Goal: Task Accomplishment & Management: Use online tool/utility

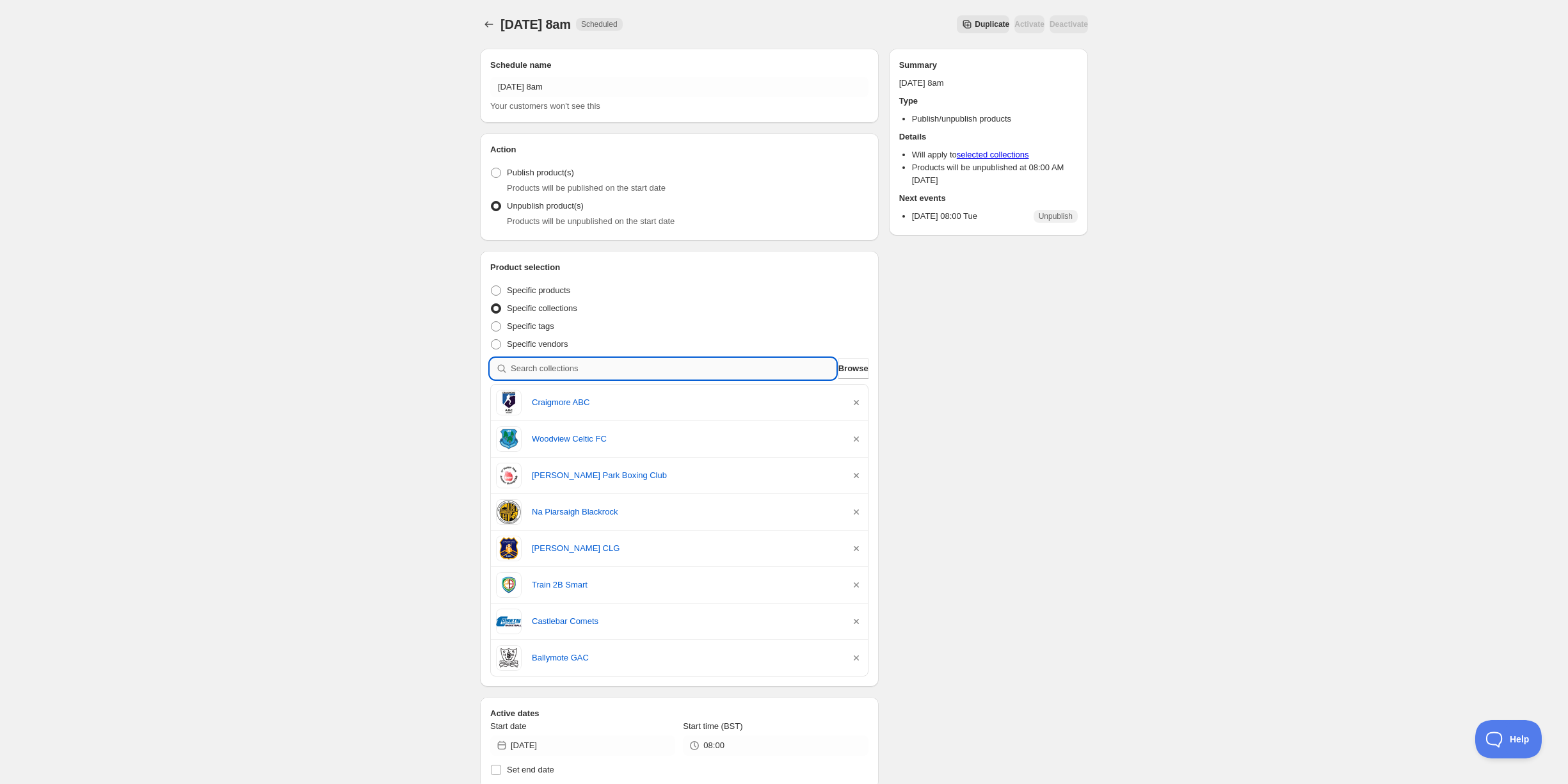
click at [553, 367] on input "search" at bounding box center [673, 369] width 325 height 21
type input "s"
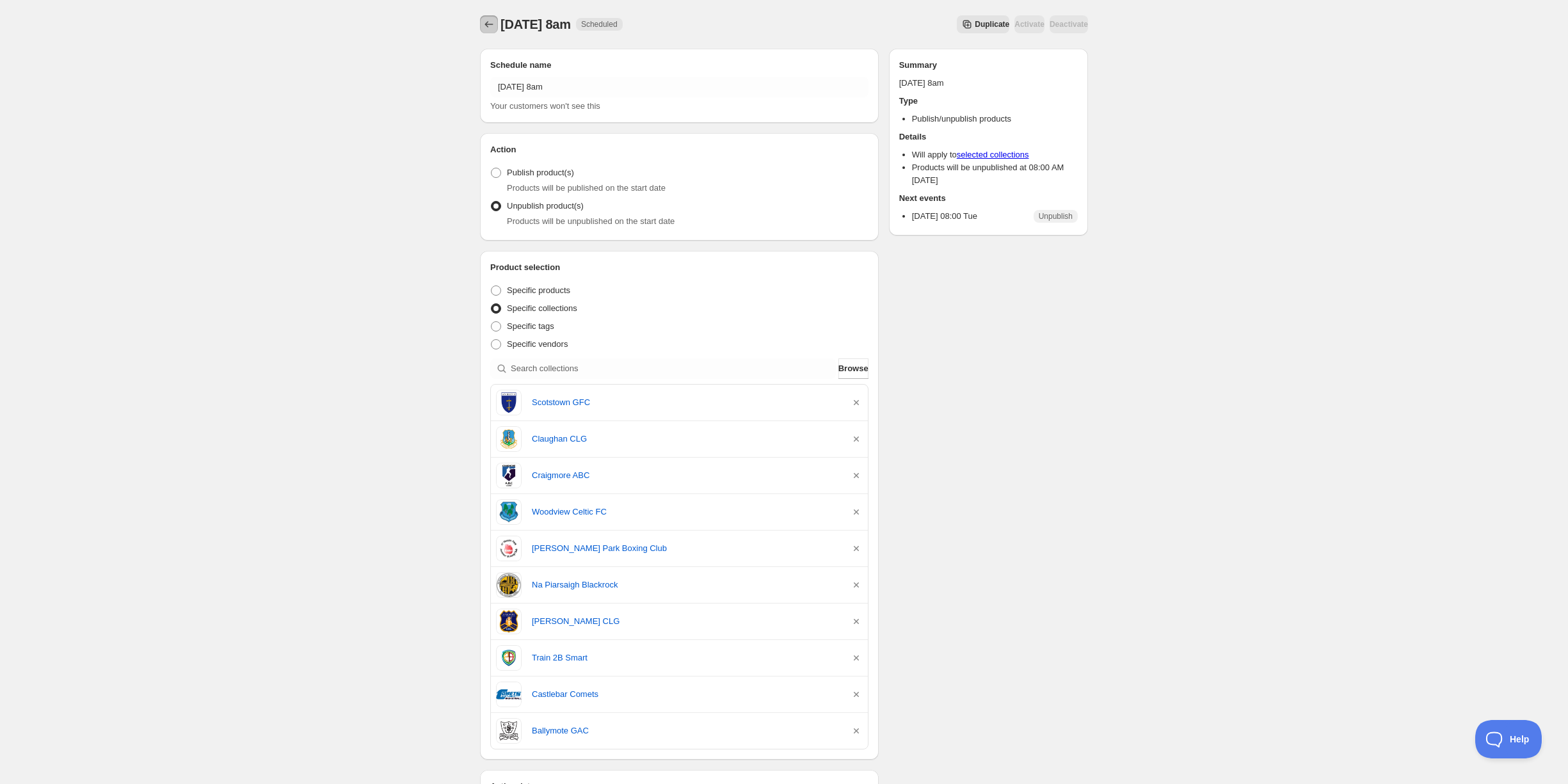
click at [487, 23] on icon "Schedules" at bounding box center [488, 23] width 13 height 13
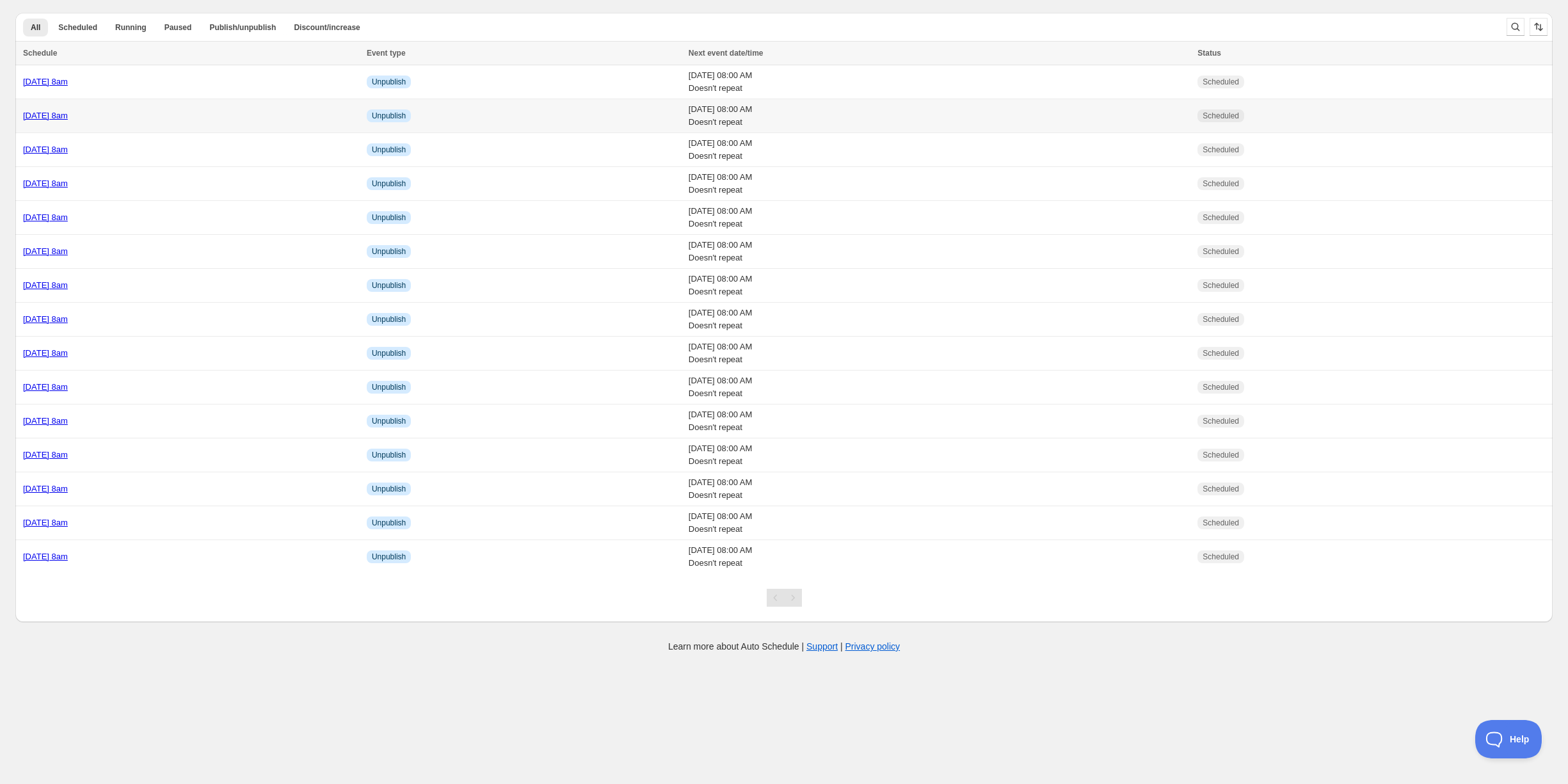
click at [68, 119] on link "Tuesday 28th October @ 8am" at bounding box center [46, 116] width 45 height 10
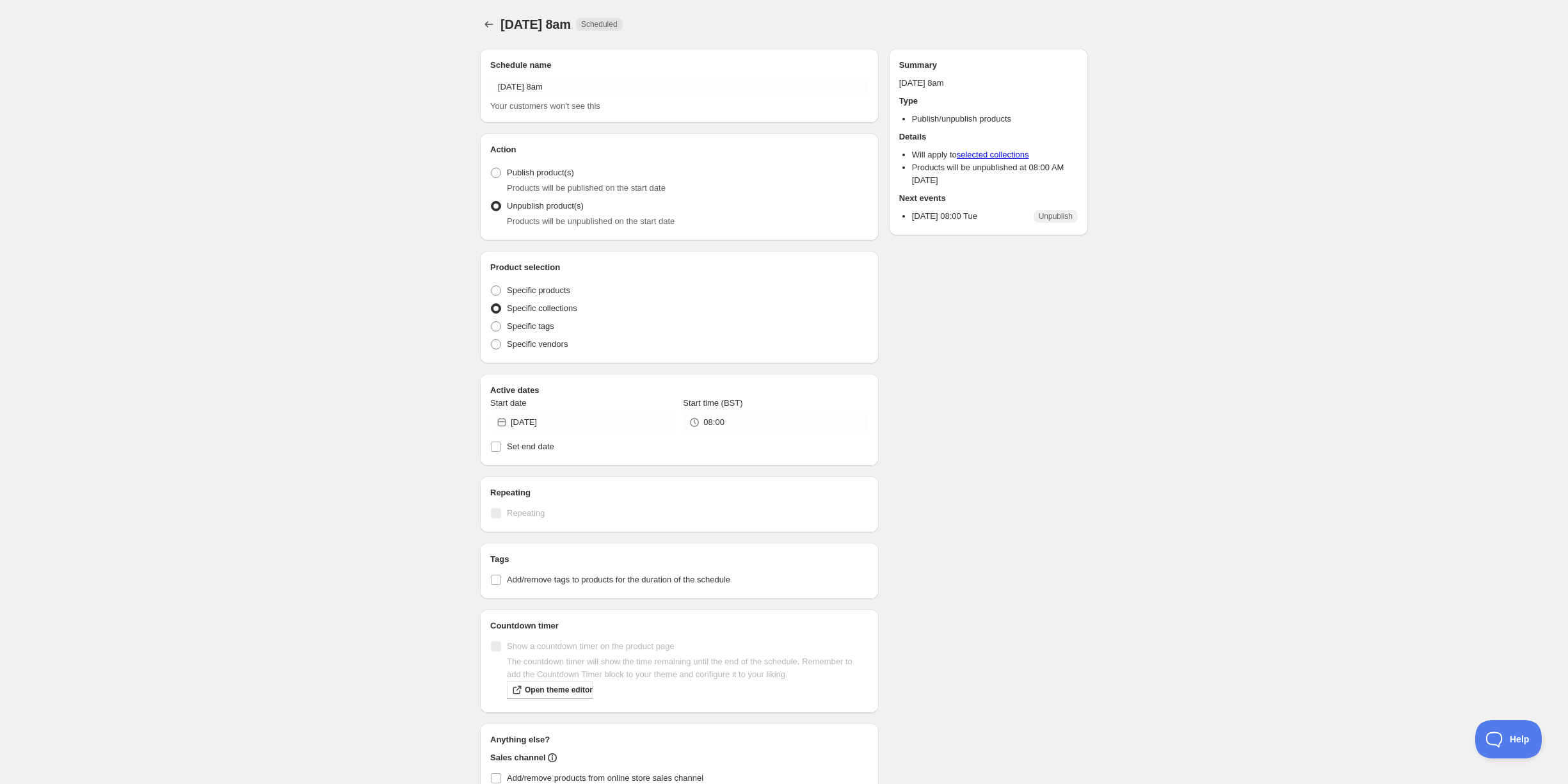
radio input "true"
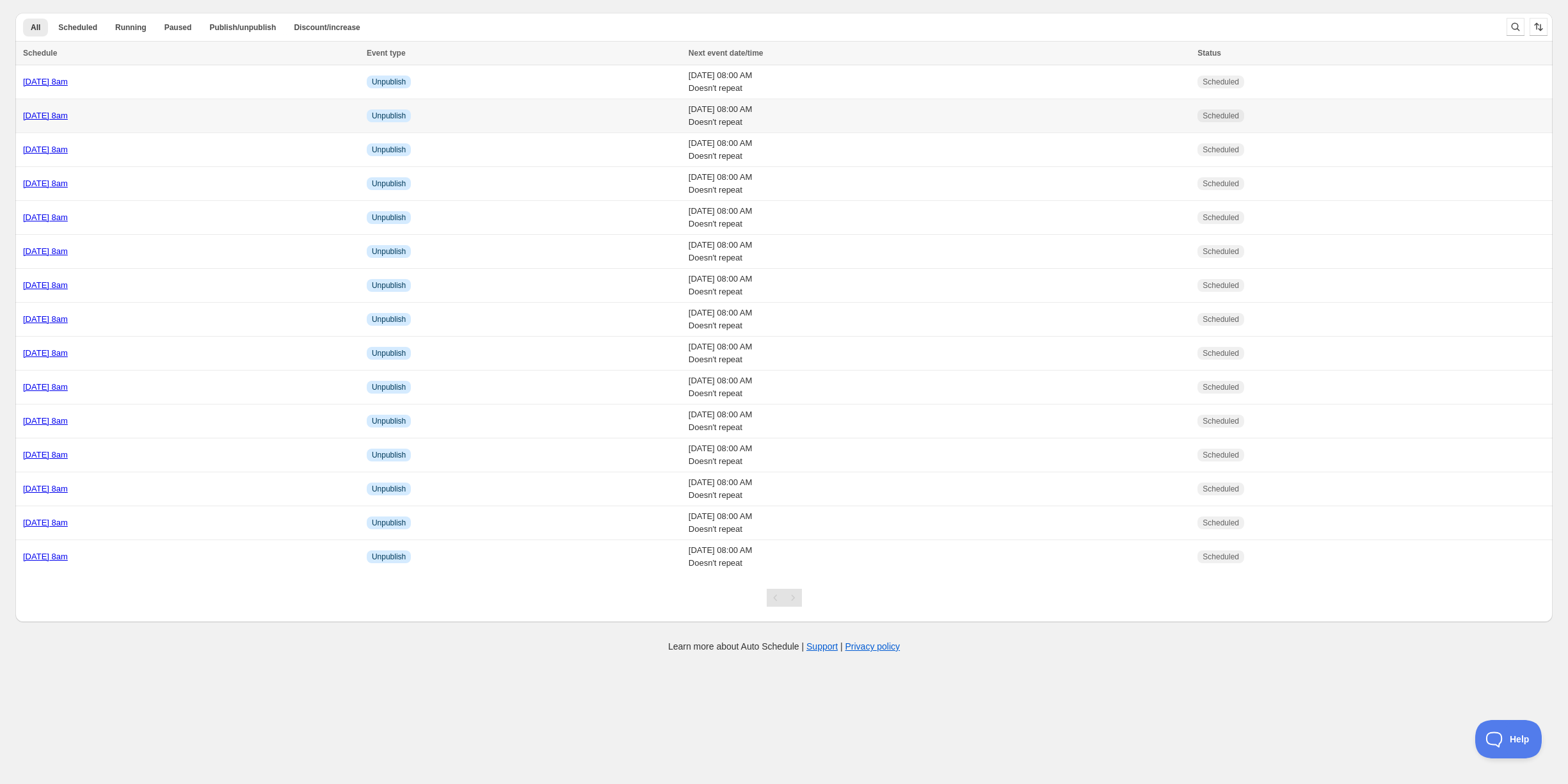
click at [83, 121] on td "[DATE] 8am" at bounding box center [188, 116] width 348 height 34
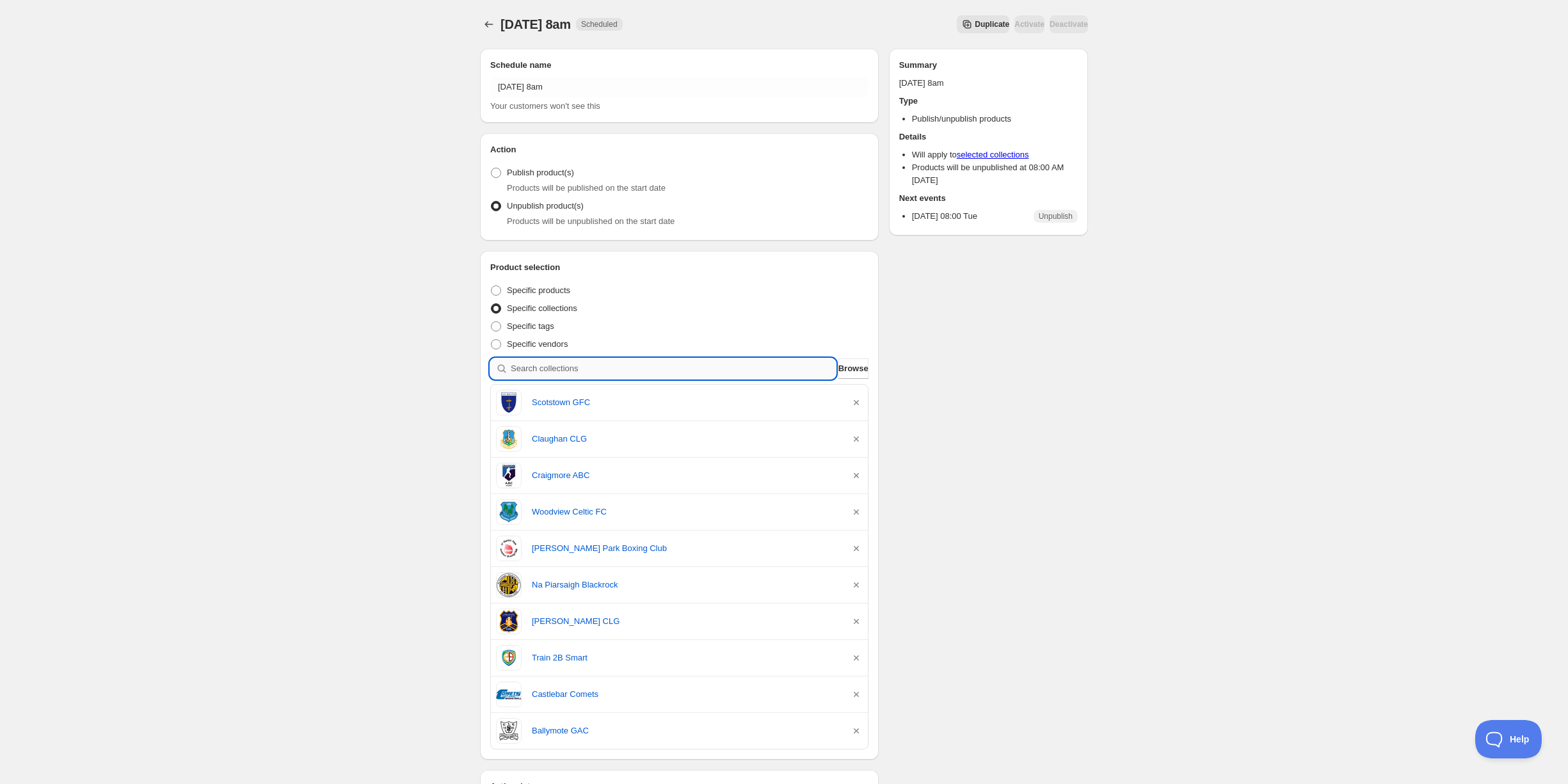
click at [576, 369] on input "search" at bounding box center [673, 369] width 325 height 21
type input "b"
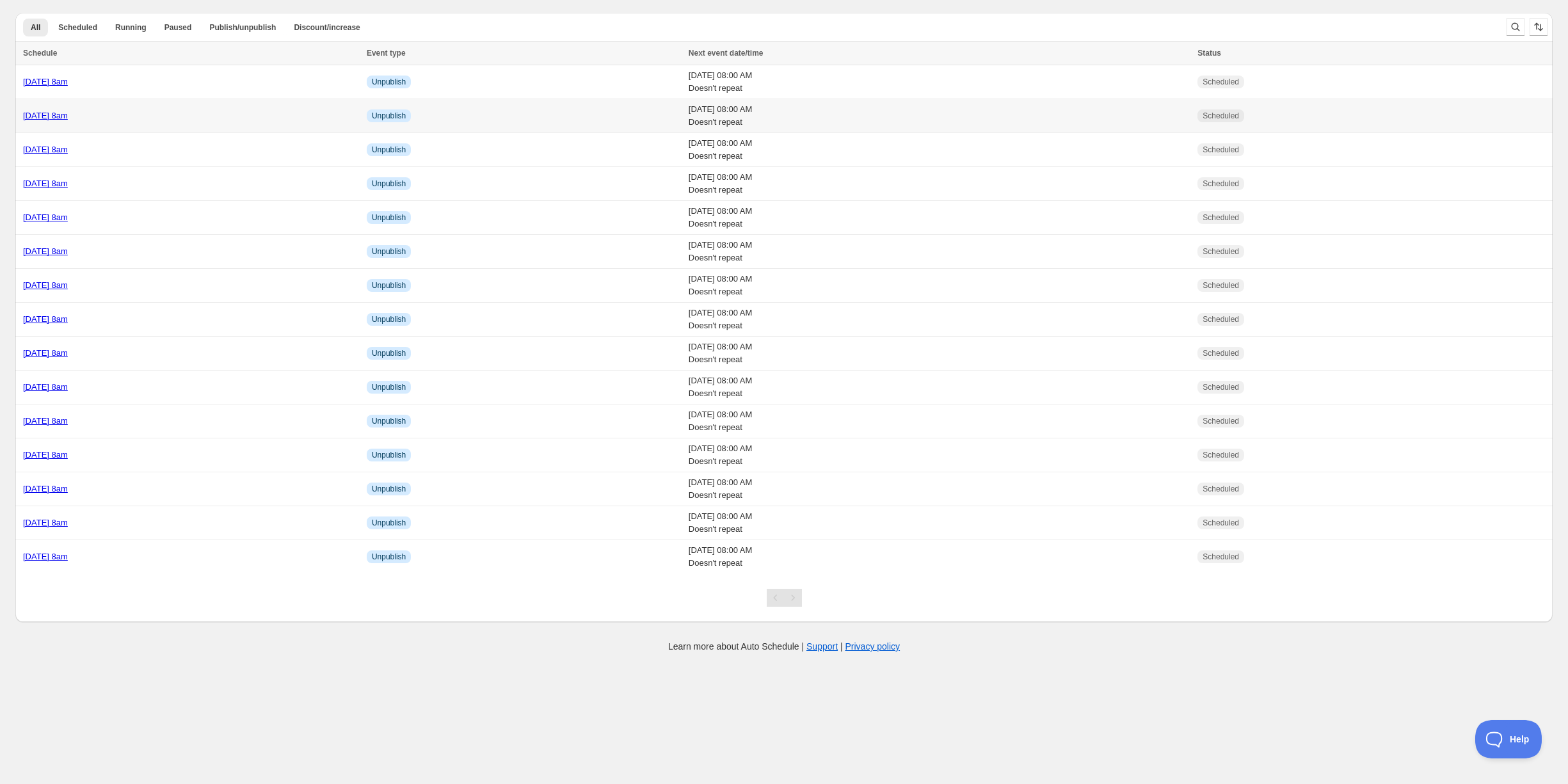
click at [68, 114] on link "Tuesday 28th October @ 8am" at bounding box center [46, 116] width 45 height 10
